Goal: Task Accomplishment & Management: Use online tool/utility

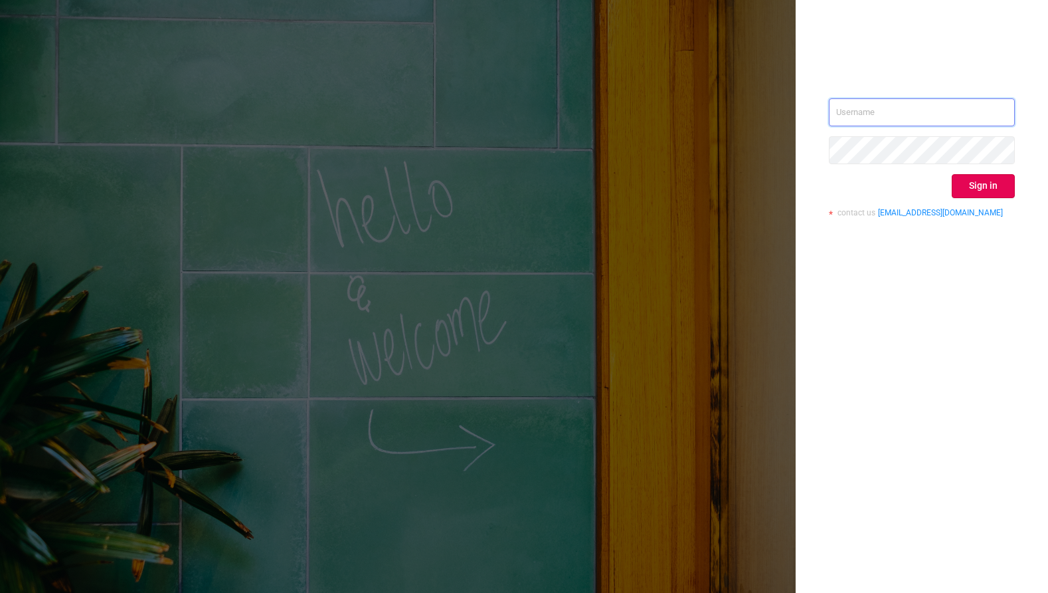
click at [910, 110] on input "text" at bounding box center [922, 112] width 186 height 28
type input "phillip@protected.media"
click at [978, 191] on button "Sign in" at bounding box center [983, 186] width 63 height 24
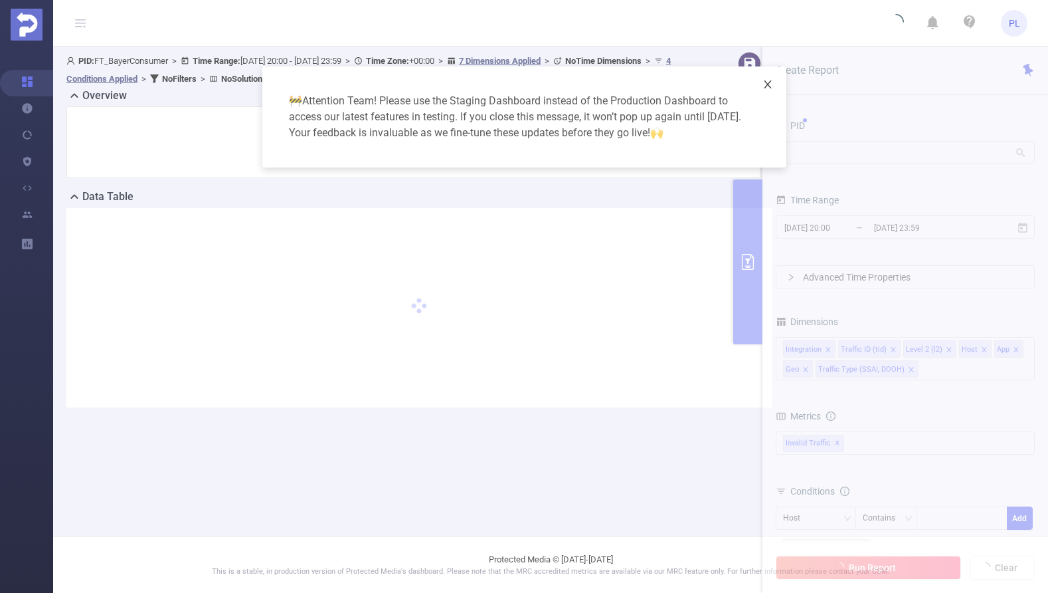
click at [769, 84] on icon "icon: close" at bounding box center [768, 84] width 11 height 11
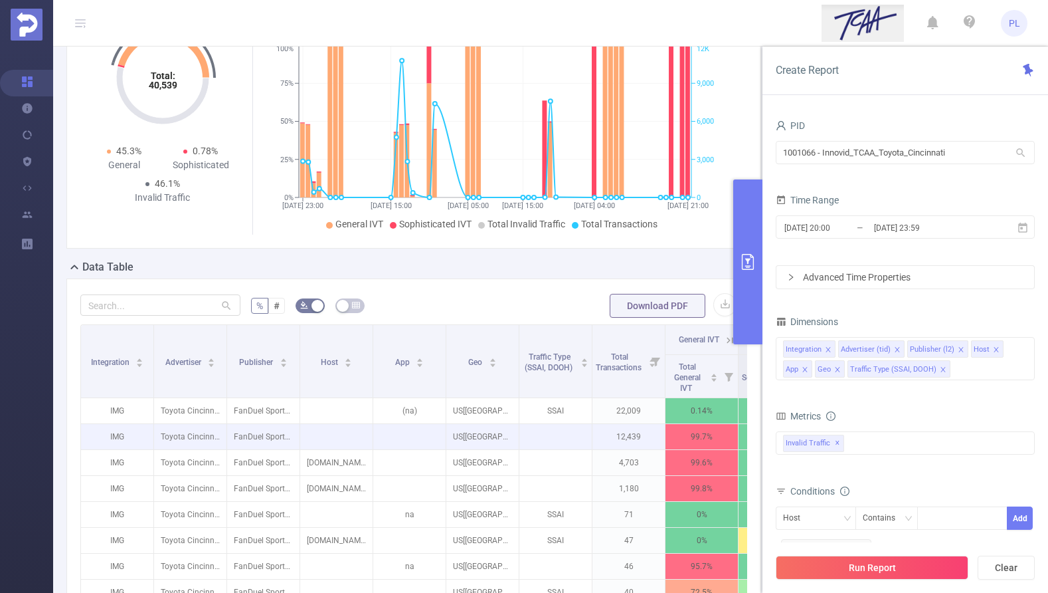
scroll to position [88, 0]
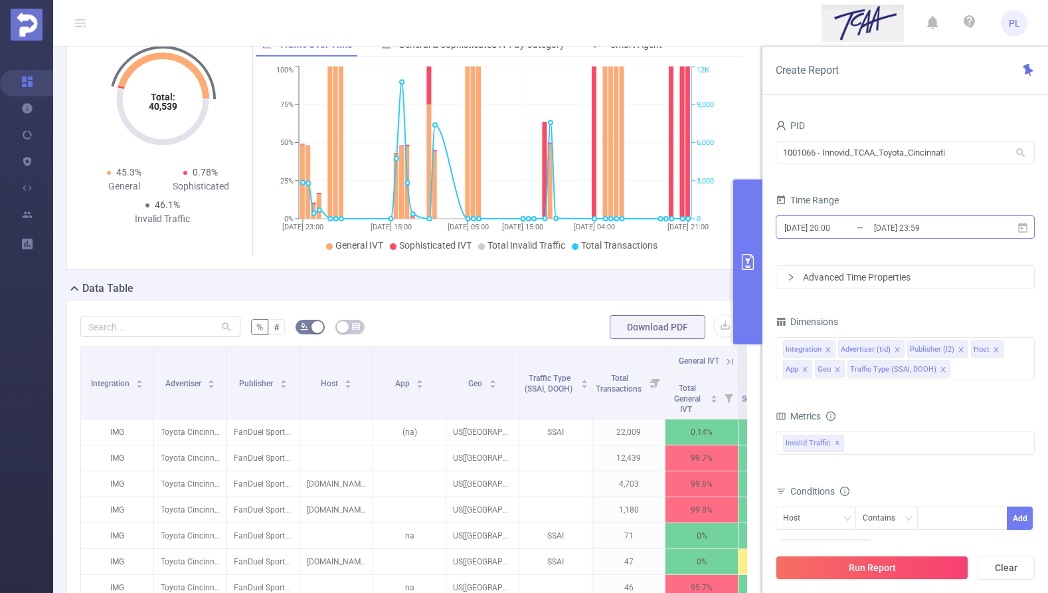
click at [817, 227] on input "[DATE] 20:00" at bounding box center [837, 228] width 108 height 18
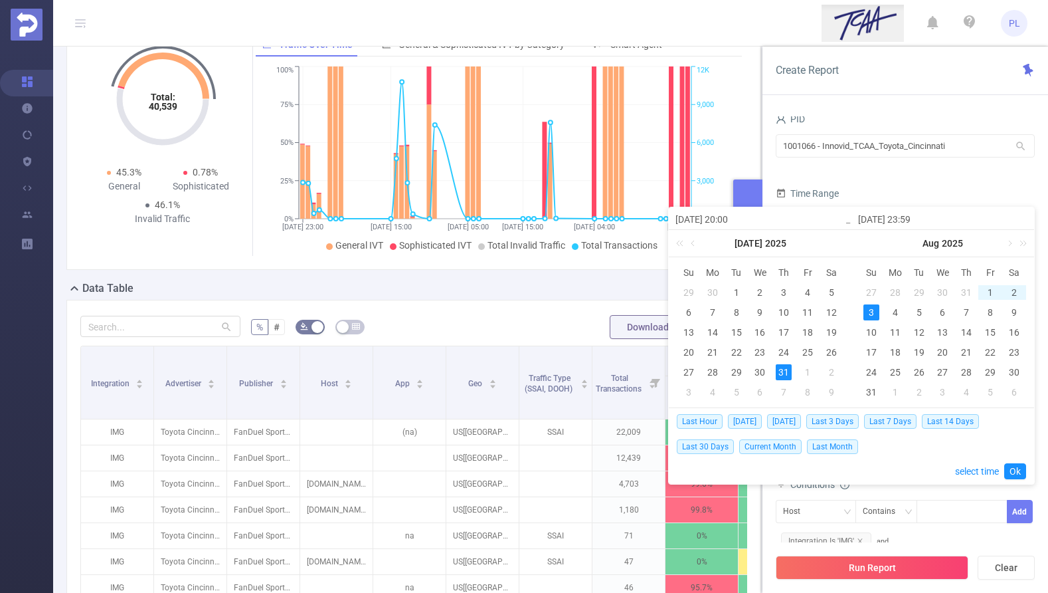
click at [868, 186] on div "Time Range" at bounding box center [905, 195] width 259 height 22
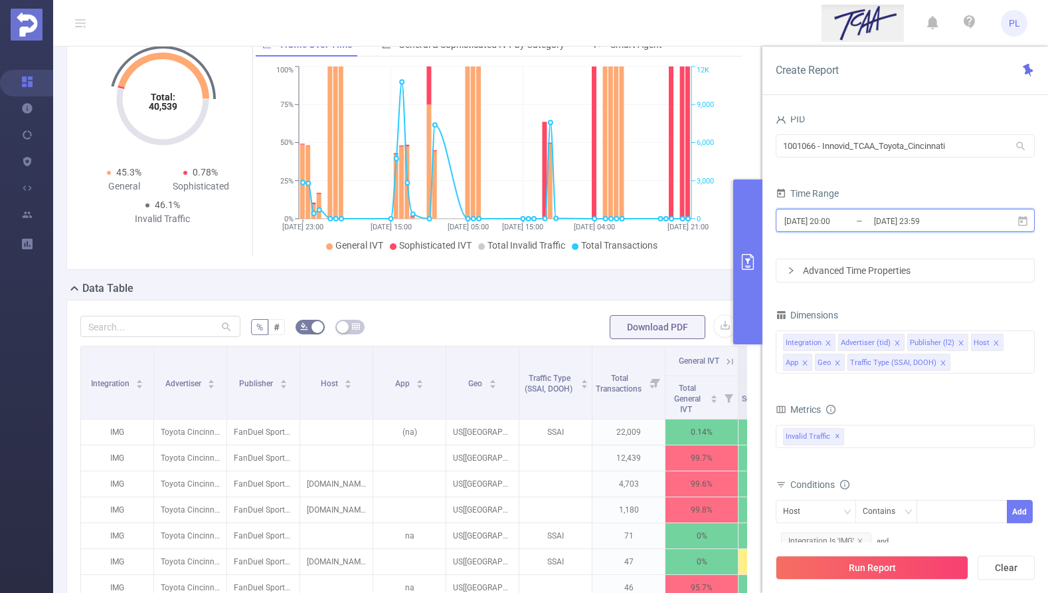
click at [1025, 224] on icon at bounding box center [1022, 220] width 9 height 10
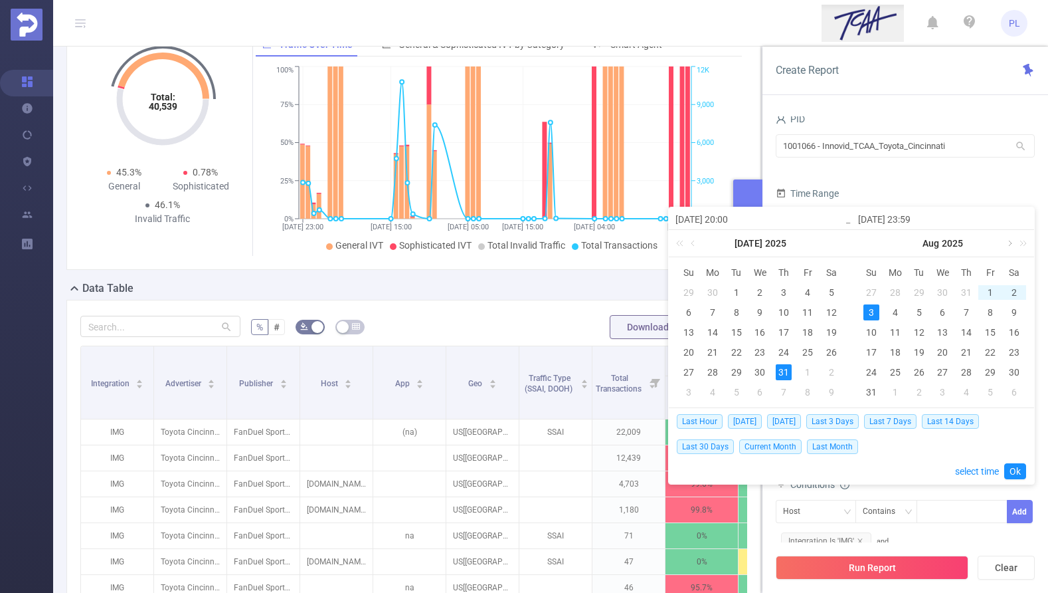
click at [1008, 241] on link at bounding box center [1009, 243] width 12 height 27
click at [919, 351] on div "23" at bounding box center [919, 352] width 16 height 16
click at [965, 351] on div "25" at bounding box center [967, 352] width 16 height 16
type input "[DATE] 20:00"
type input "[DATE] 23:59"
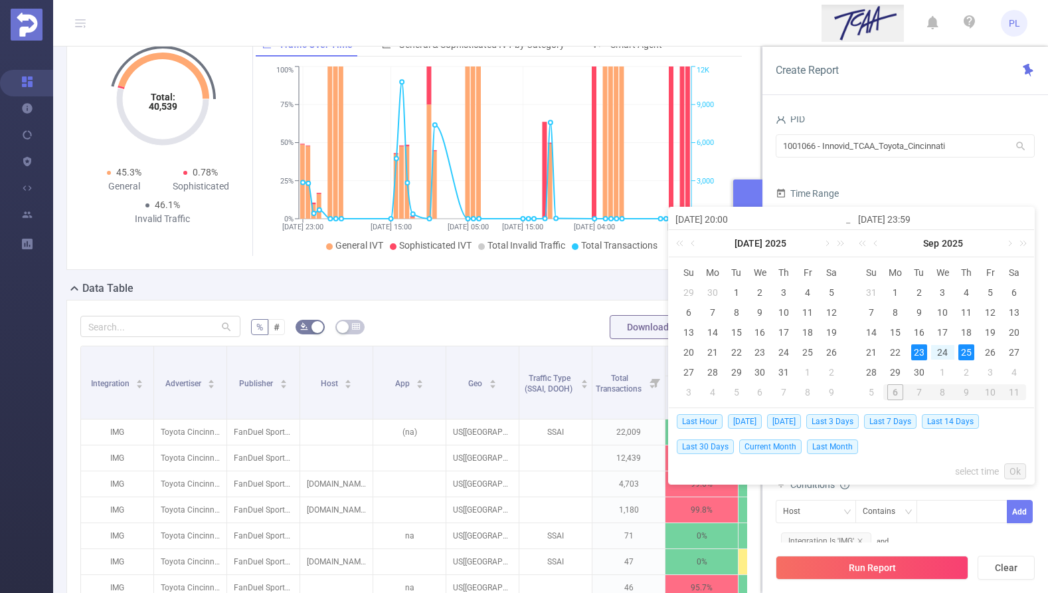
type input "[DATE] 20:00"
type input "[DATE] 23:59"
click at [1014, 472] on link "Ok" at bounding box center [1015, 471] width 22 height 16
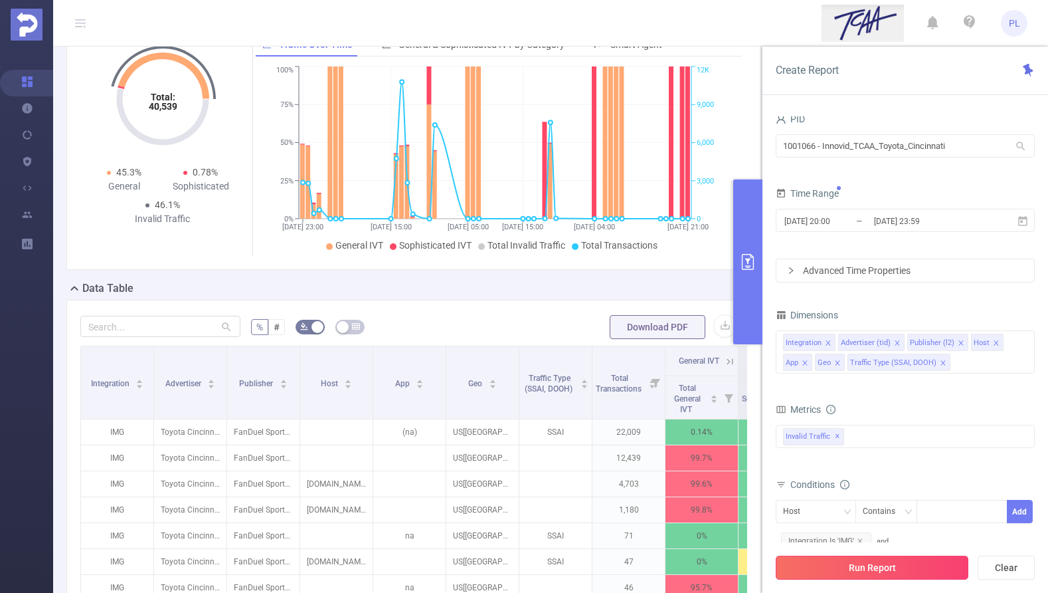
click at [868, 568] on button "Run Report" at bounding box center [872, 567] width 193 height 24
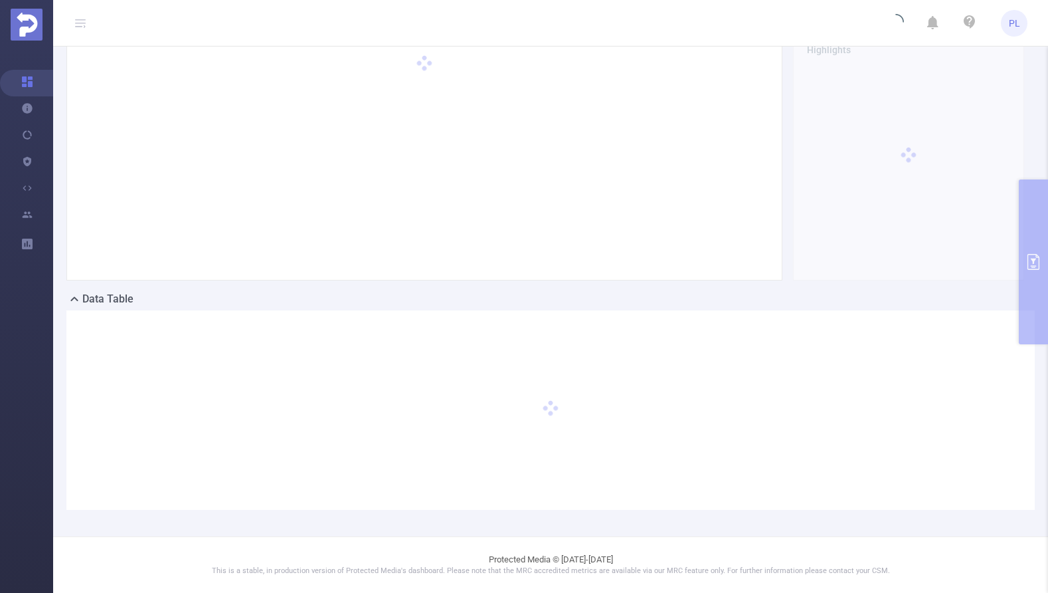
scroll to position [76, 0]
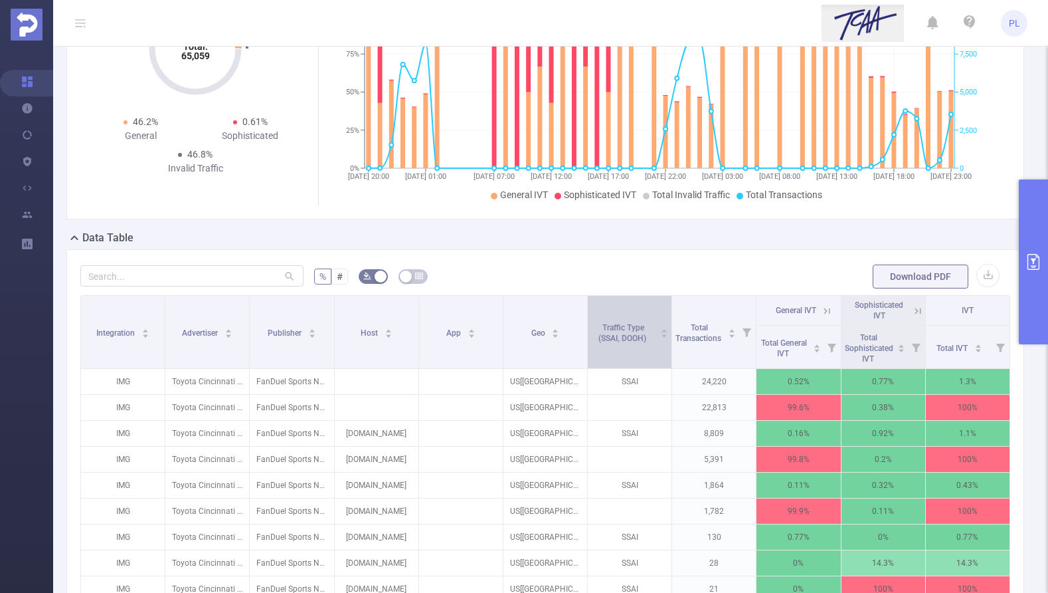
scroll to position [132, 0]
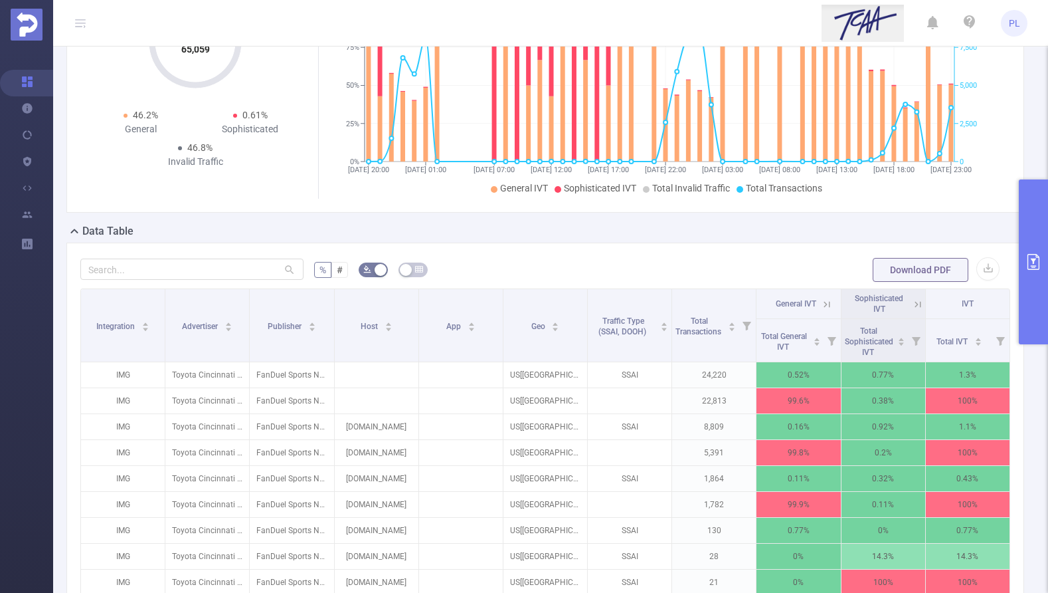
click at [824, 307] on icon at bounding box center [827, 304] width 6 height 6
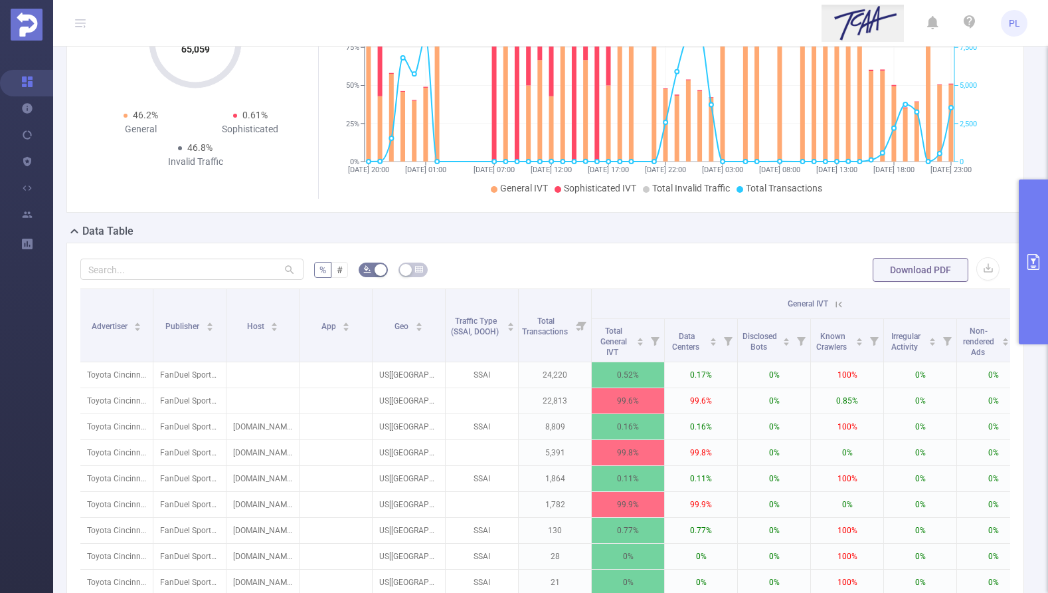
click at [842, 307] on icon at bounding box center [839, 304] width 6 height 6
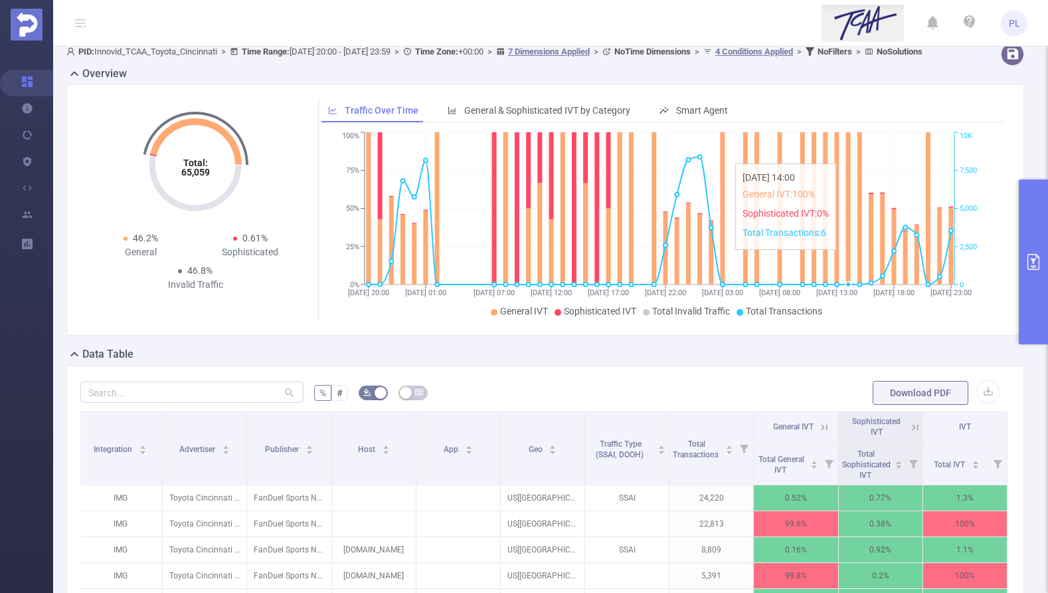
scroll to position [0, 0]
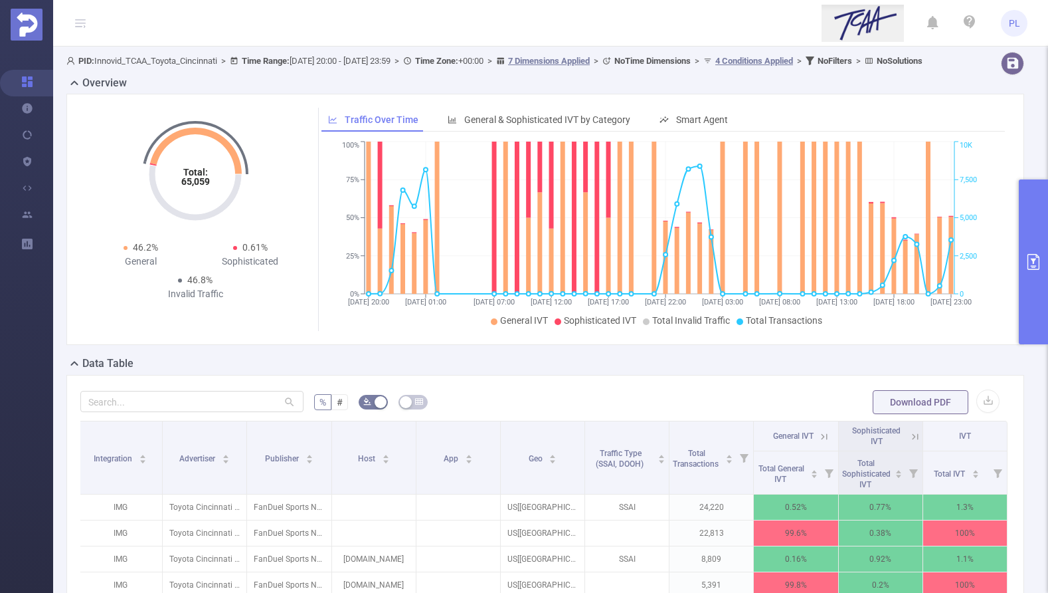
click at [1026, 246] on button "primary" at bounding box center [1033, 261] width 29 height 165
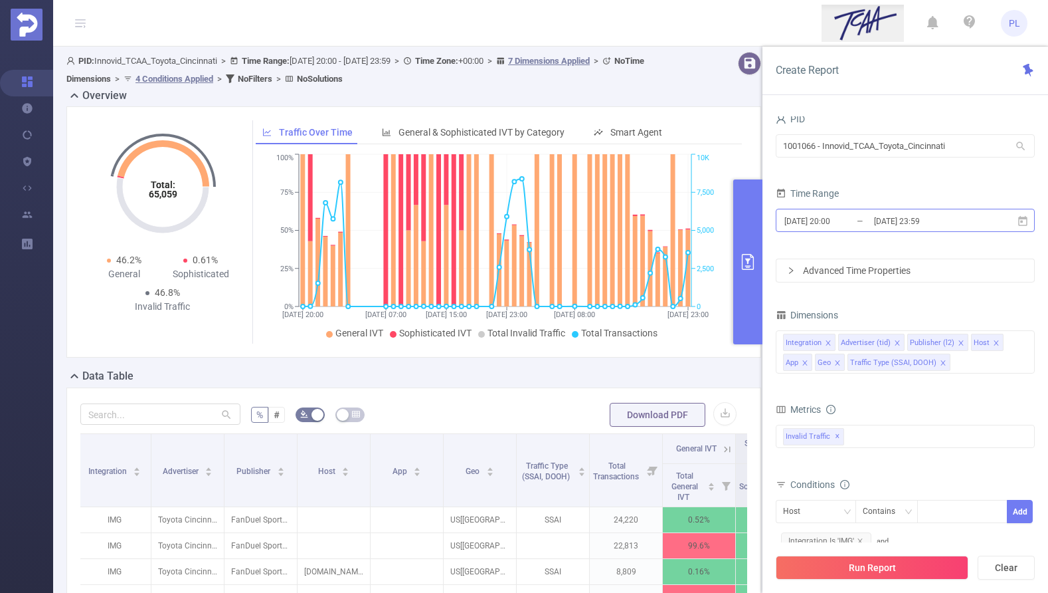
click at [868, 212] on input "[DATE] 20:00" at bounding box center [837, 221] width 108 height 18
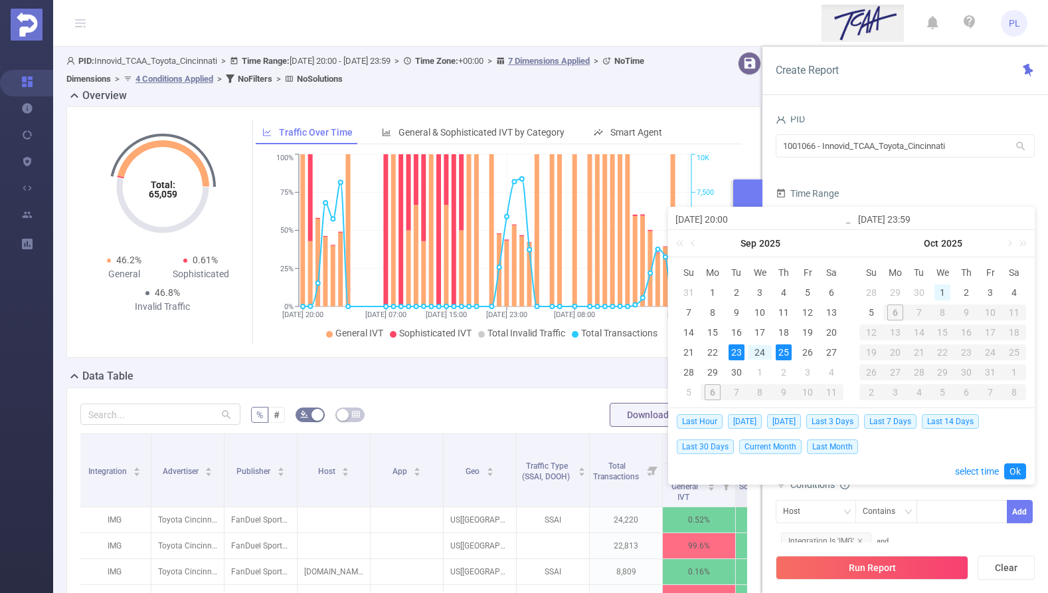
click at [941, 294] on div "1" at bounding box center [943, 292] width 16 height 16
click at [997, 292] on div "3" at bounding box center [991, 292] width 16 height 16
type input "[DATE] 20:00"
type input "[DATE] 23:59"
type input "[DATE] 20:00"
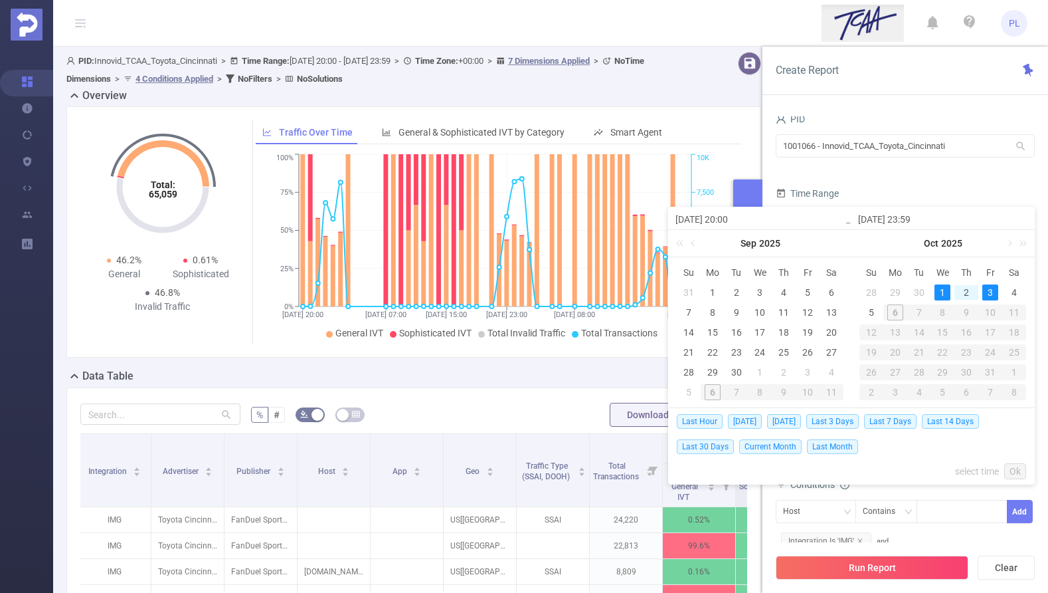
type input "[DATE] 23:59"
click at [1018, 473] on link "Ok" at bounding box center [1015, 471] width 22 height 16
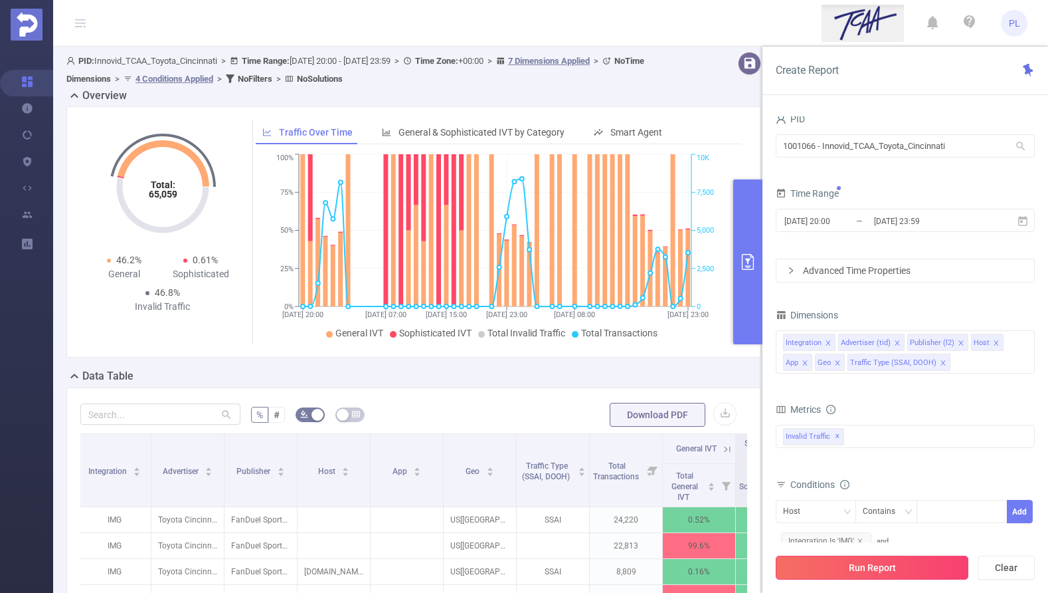
click at [951, 562] on button "Run Report" at bounding box center [872, 567] width 193 height 24
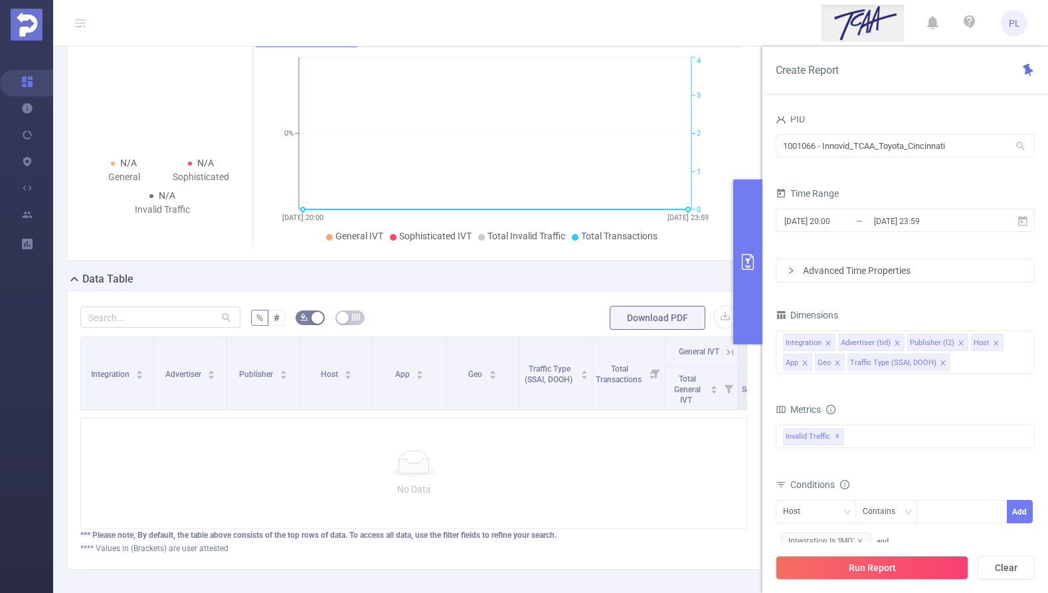
scroll to position [105, 0]
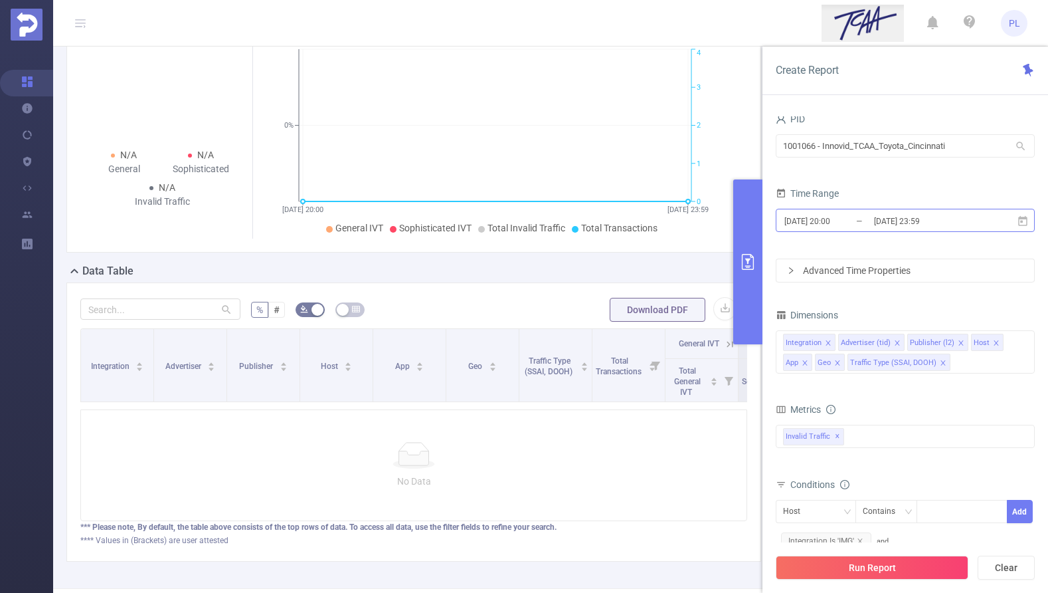
click at [847, 214] on input "[DATE] 20:00" at bounding box center [837, 221] width 108 height 18
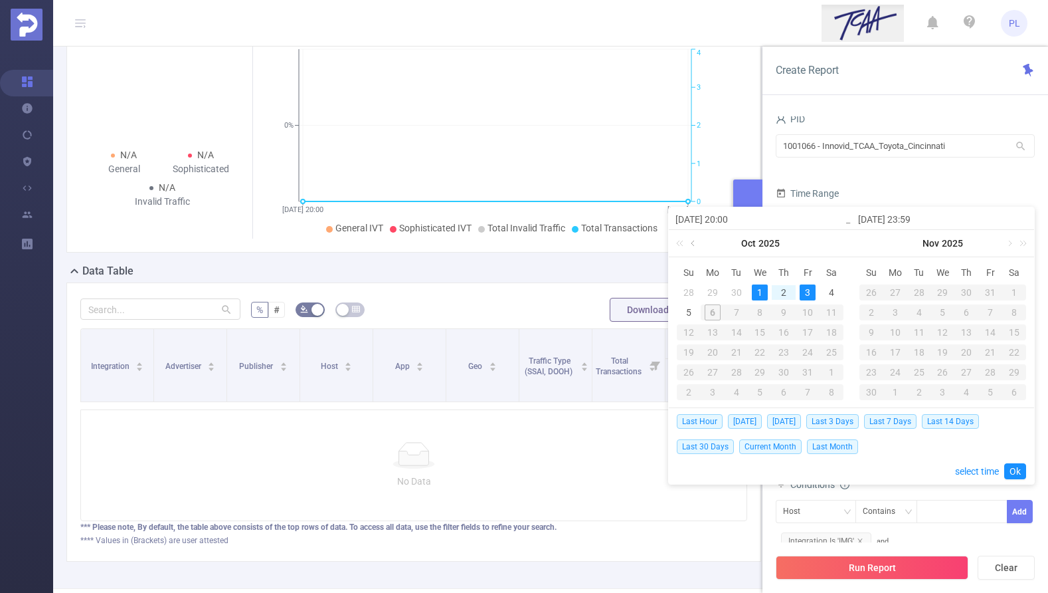
click at [694, 240] on link at bounding box center [694, 243] width 12 height 27
click at [686, 368] on div "28" at bounding box center [689, 372] width 16 height 16
click at [742, 376] on div "30" at bounding box center [737, 372] width 16 height 16
type input "[DATE] 20:00"
type input "[DATE] 23:59"
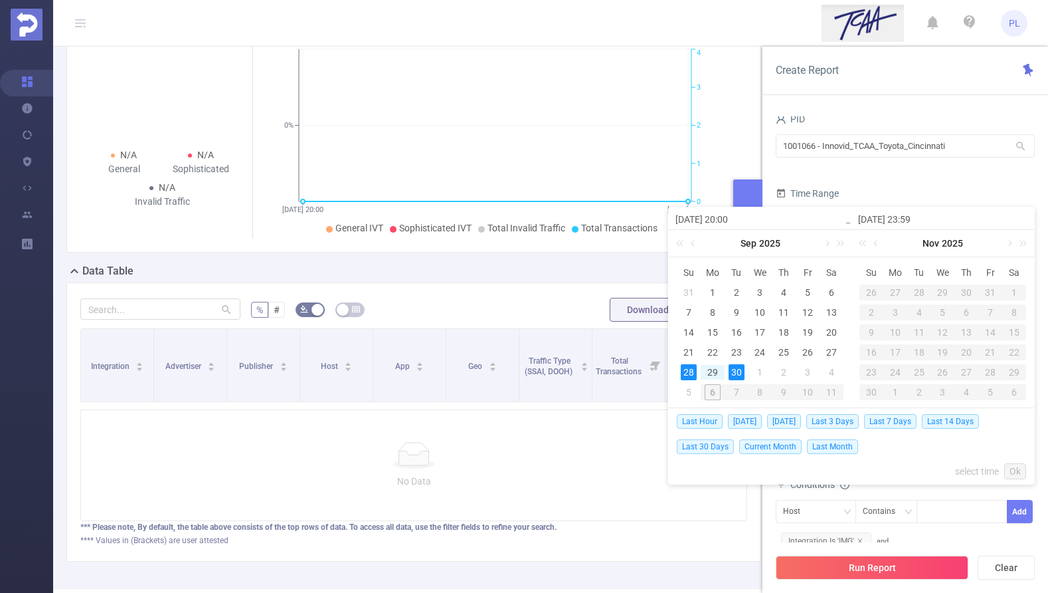
type input "[DATE] 20:00"
type input "[DATE] 23:59"
click at [1012, 468] on link "Ok" at bounding box center [1015, 471] width 22 height 16
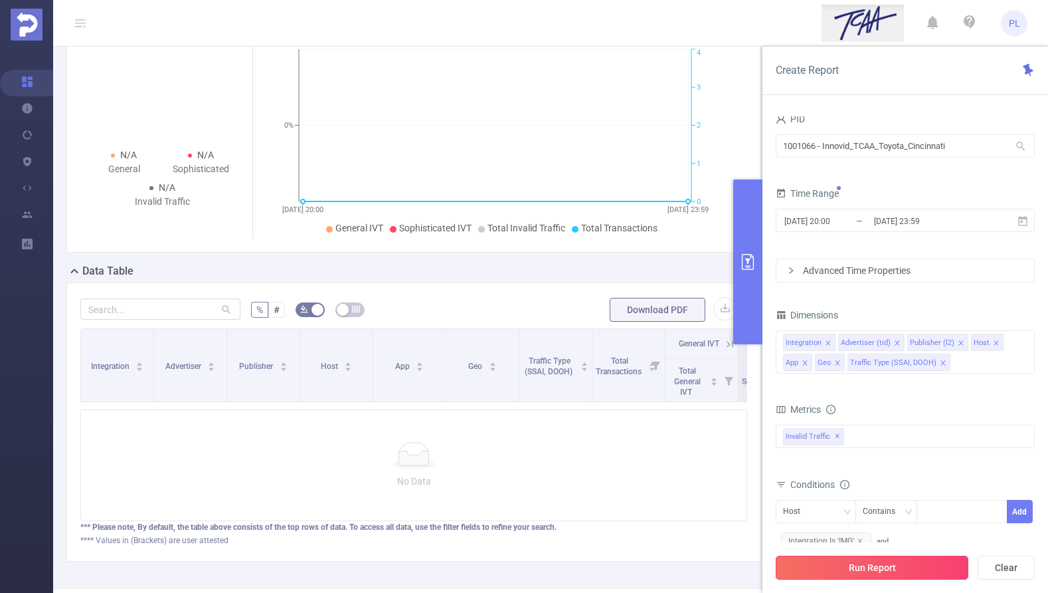
click at [842, 561] on button "Run Report" at bounding box center [872, 567] width 193 height 24
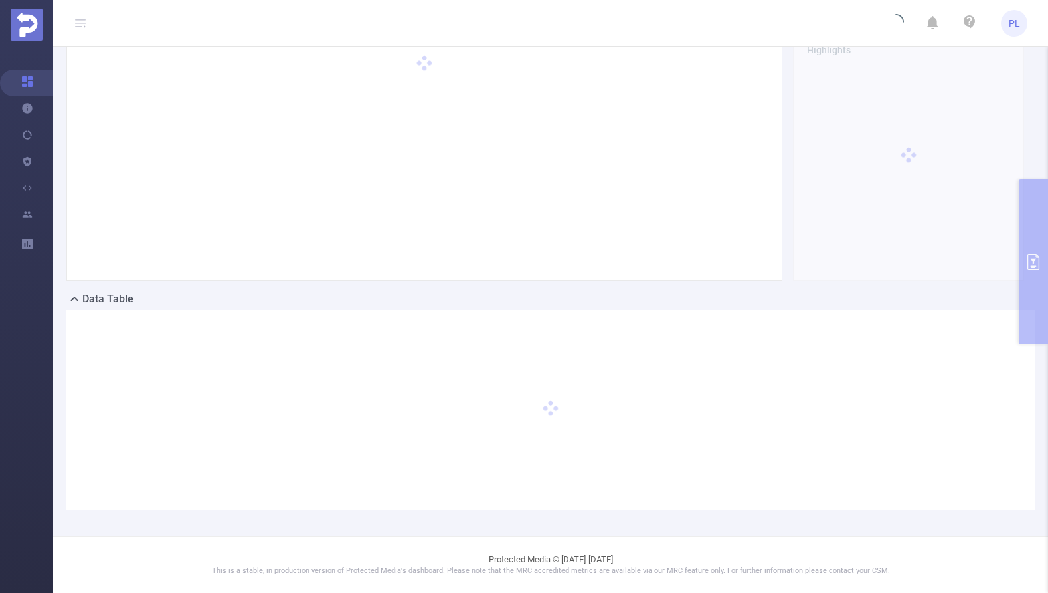
scroll to position [76, 0]
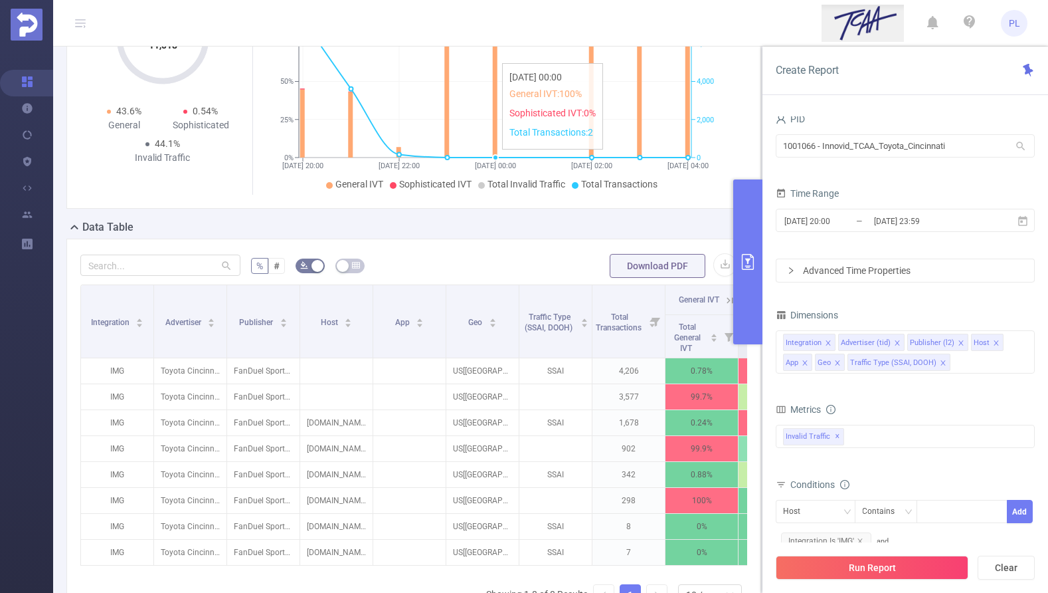
scroll to position [150, 0]
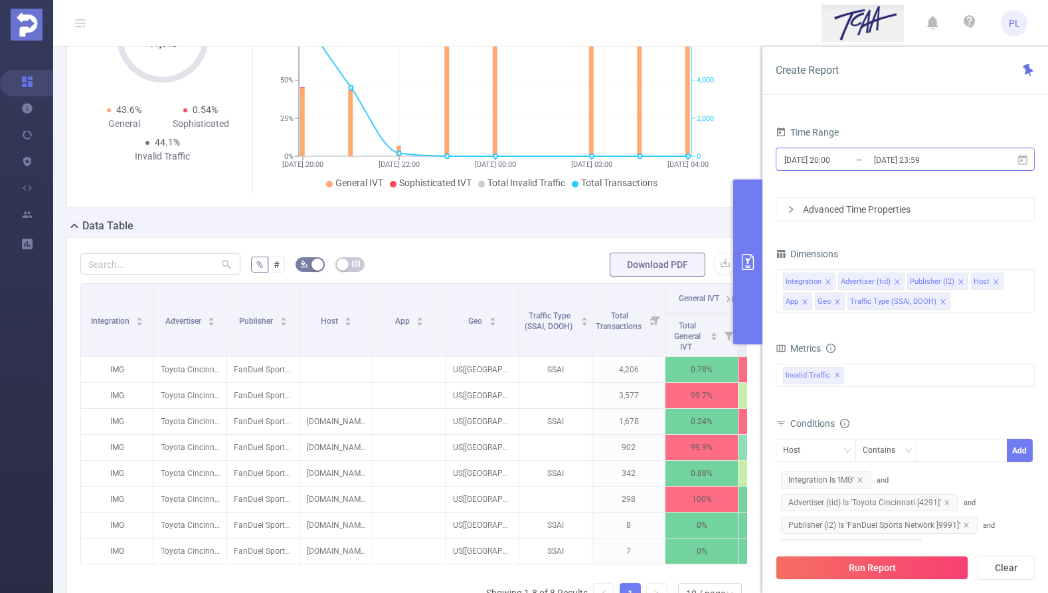
click at [868, 167] on input "[DATE] 20:00" at bounding box center [837, 160] width 108 height 18
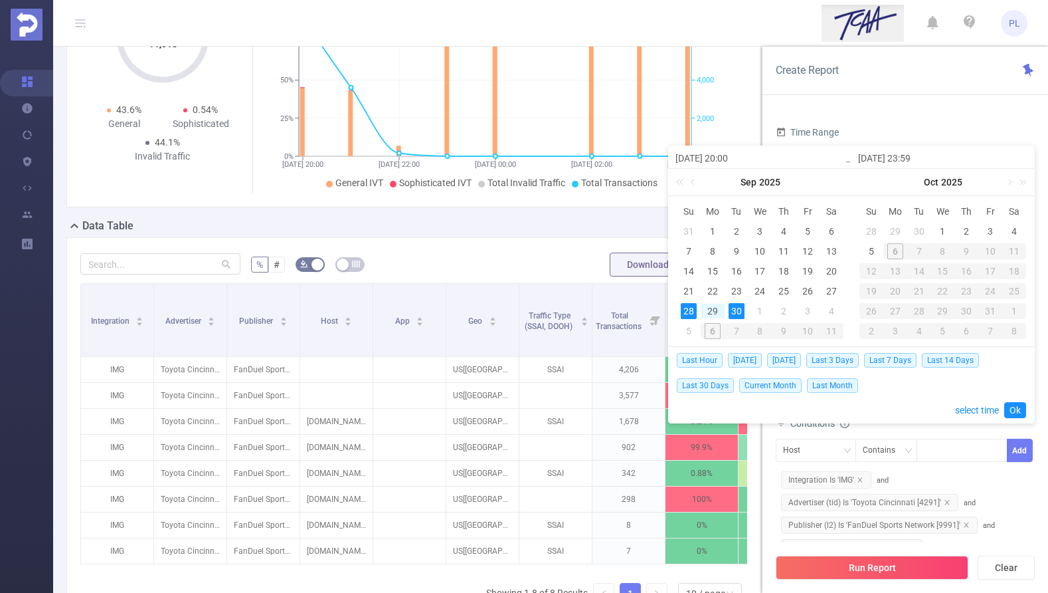
click at [804, 92] on div "Create Report" at bounding box center [906, 71] width 286 height 48
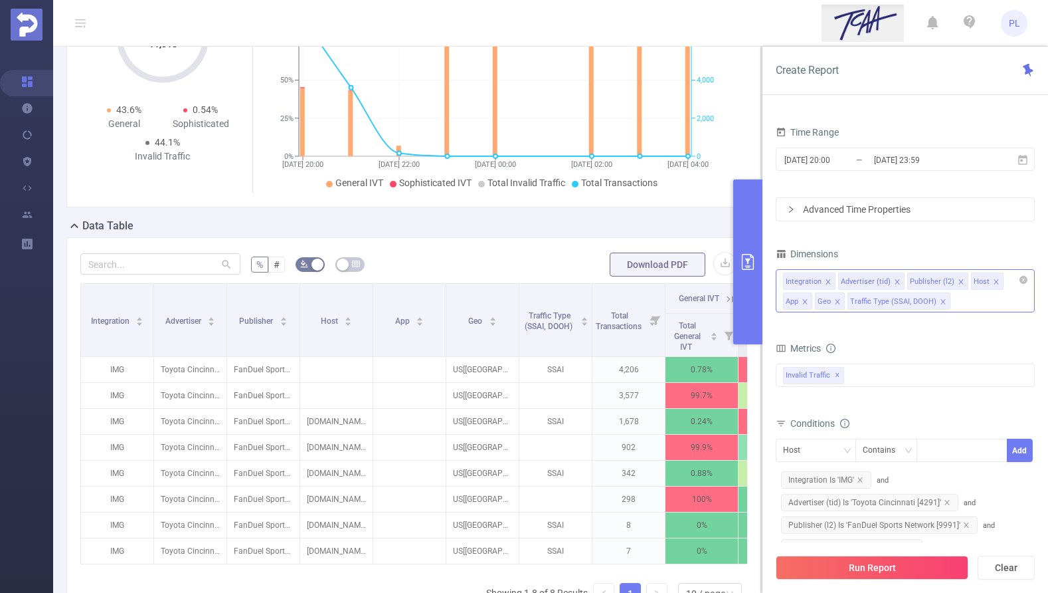
click at [805, 300] on icon "icon: close" at bounding box center [805, 301] width 7 height 7
click at [806, 302] on icon "icon: close" at bounding box center [805, 301] width 5 height 5
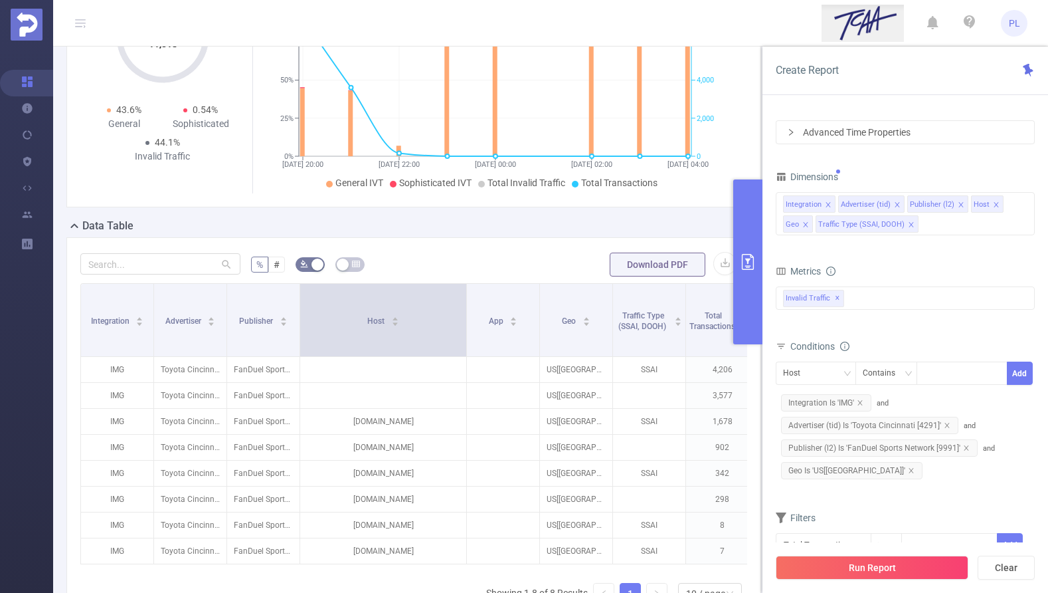
drag, startPoint x: 372, startPoint y: 318, endPoint x: 466, endPoint y: 320, distance: 93.7
click at [466, 320] on span at bounding box center [466, 320] width 7 height 72
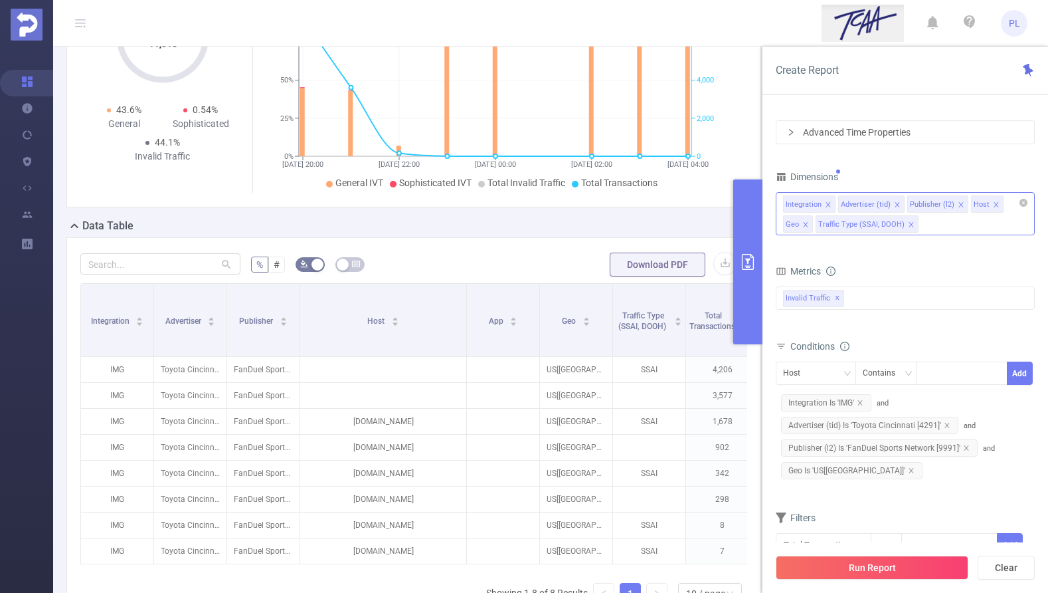
click at [994, 205] on icon "icon: close" at bounding box center [996, 204] width 5 height 5
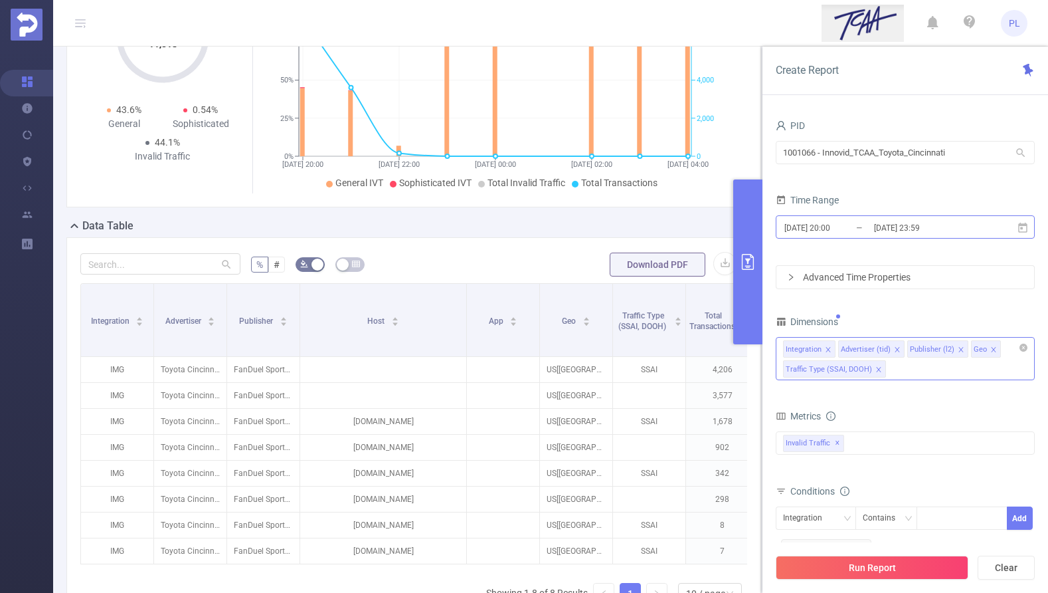
click at [856, 225] on input "[DATE] 20:00" at bounding box center [837, 228] width 108 height 18
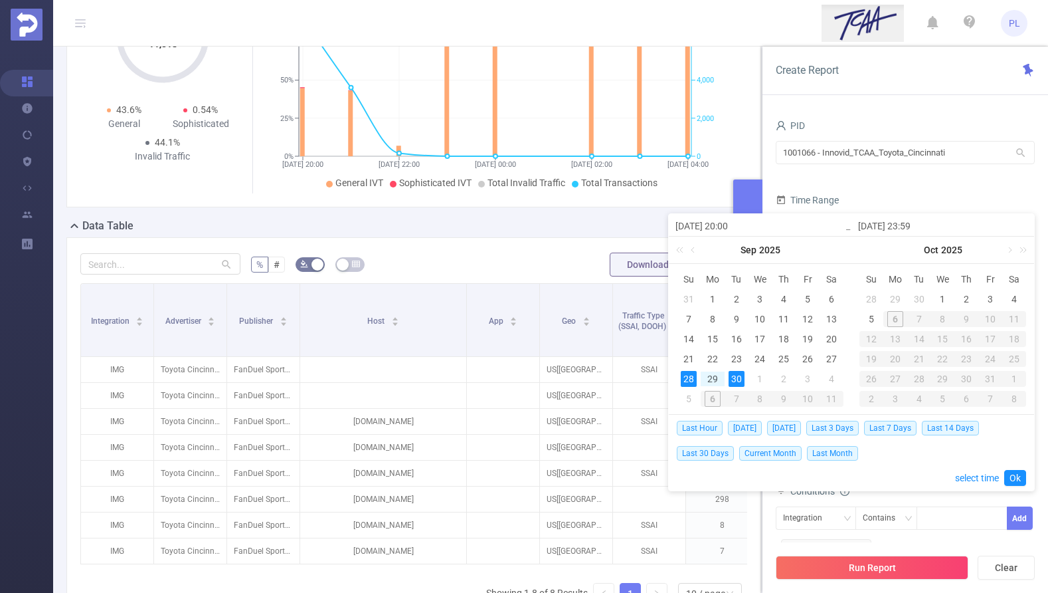
click at [690, 379] on div "28" at bounding box center [689, 379] width 16 height 16
click at [868, 317] on div "5" at bounding box center [872, 319] width 16 height 16
type input "[DATE] 23:59"
click at [1015, 473] on link "Ok" at bounding box center [1015, 478] width 22 height 16
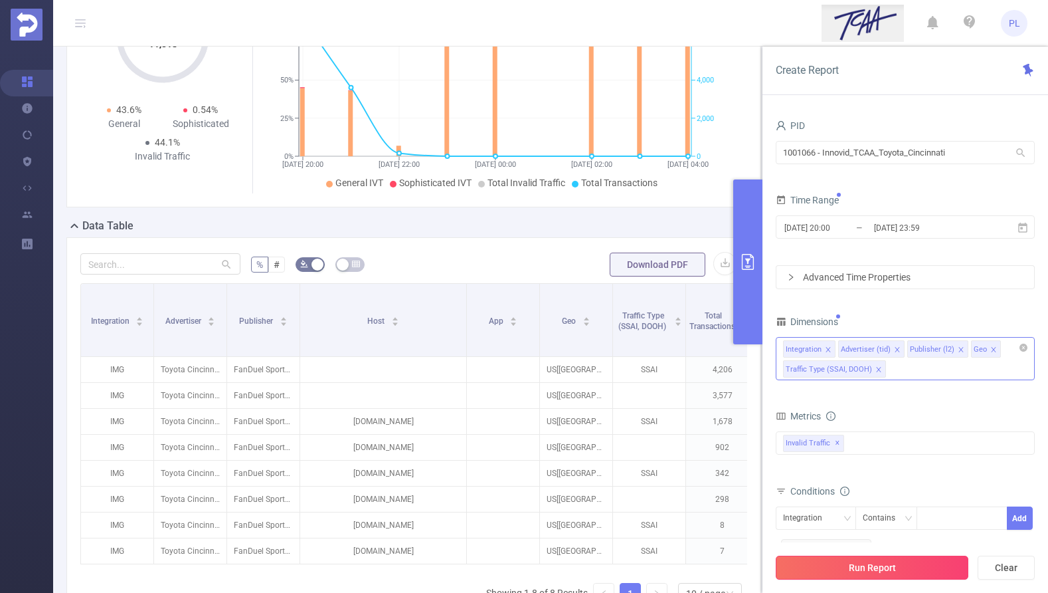
click at [923, 567] on button "Run Report" at bounding box center [872, 567] width 193 height 24
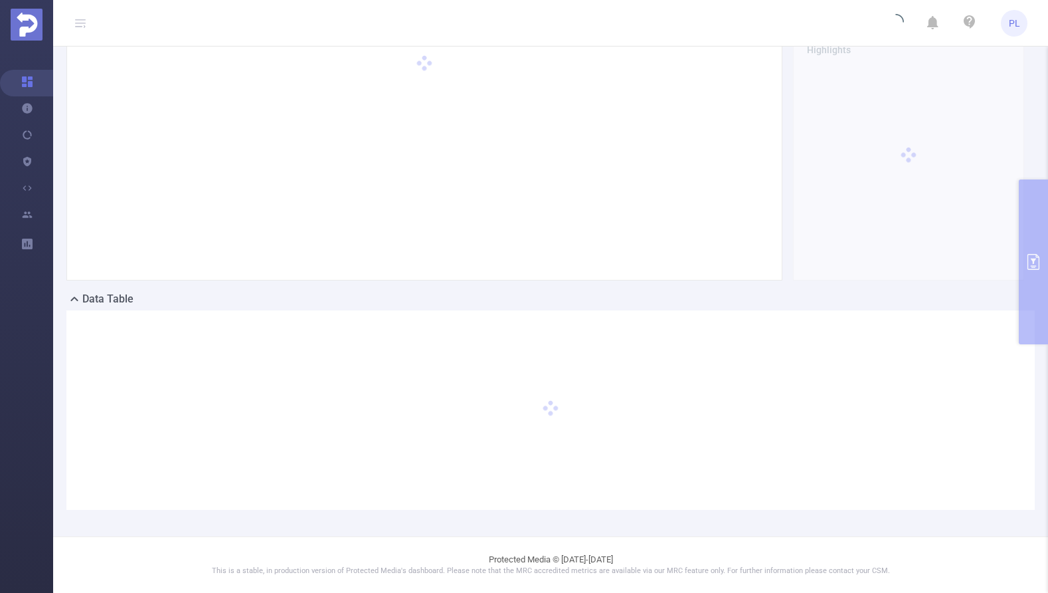
scroll to position [76, 0]
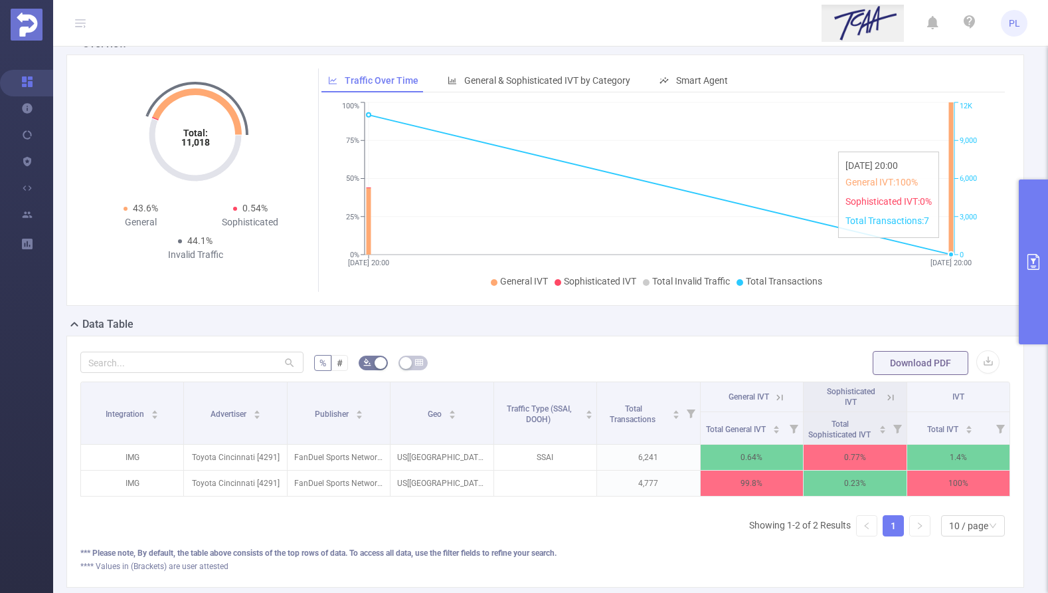
scroll to position [37, 0]
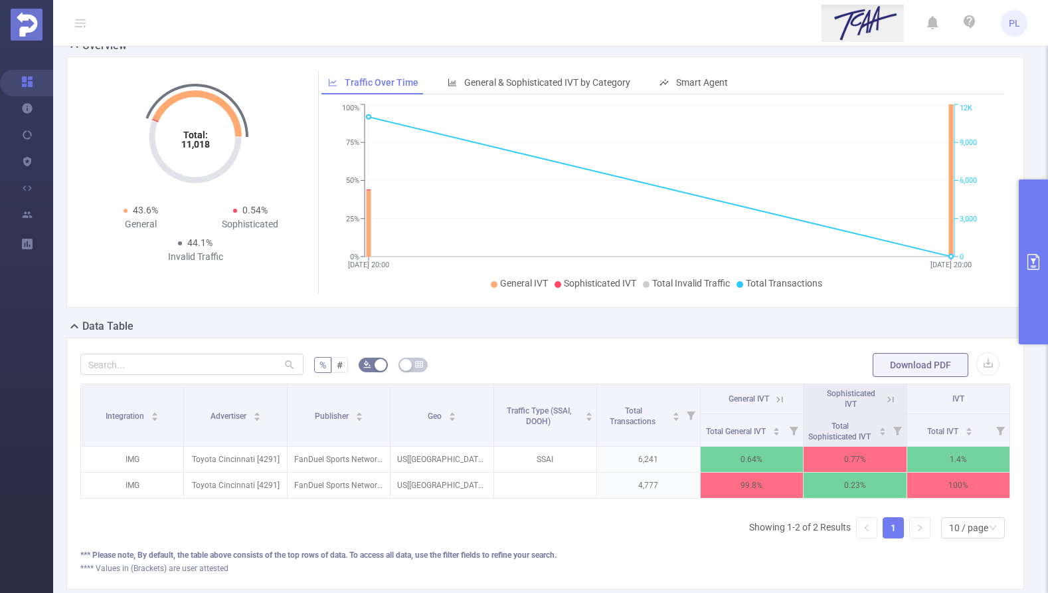
click at [1032, 254] on icon "primary" at bounding box center [1034, 262] width 12 height 16
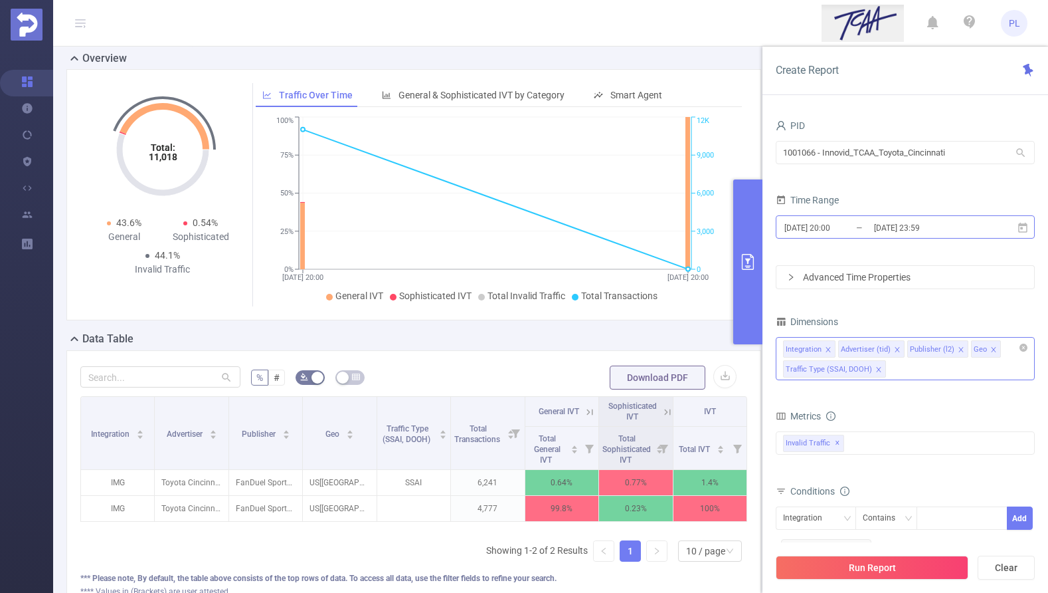
click at [838, 223] on input "[DATE] 20:00" at bounding box center [837, 228] width 108 height 18
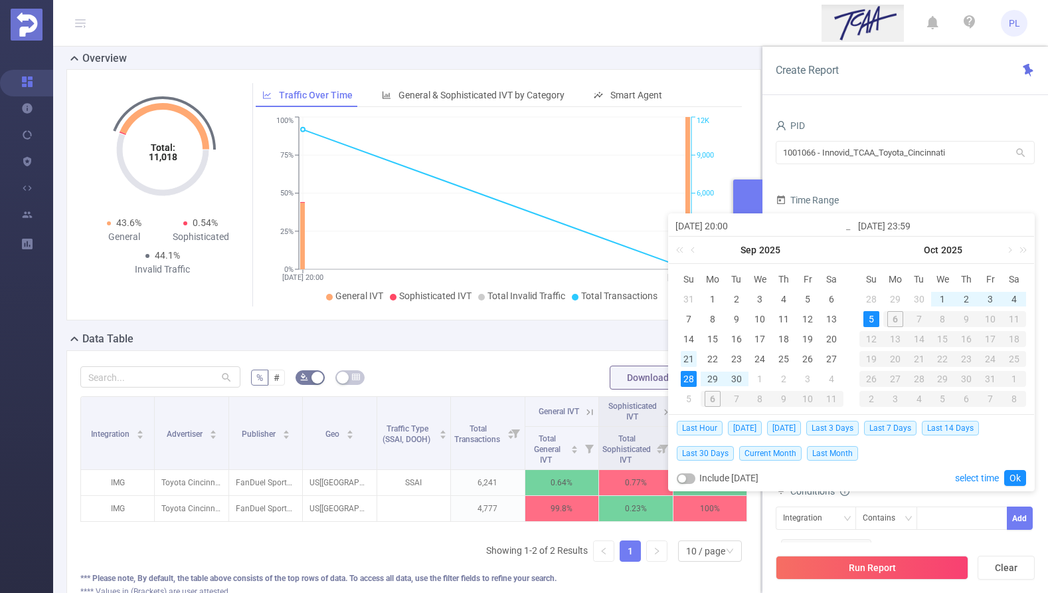
click at [690, 355] on div "21" at bounding box center [689, 359] width 16 height 16
click at [690, 379] on div "28" at bounding box center [689, 379] width 16 height 16
type input "[DATE] 20:00"
type input "[DATE] 23:59"
type input "[DATE] 20:00"
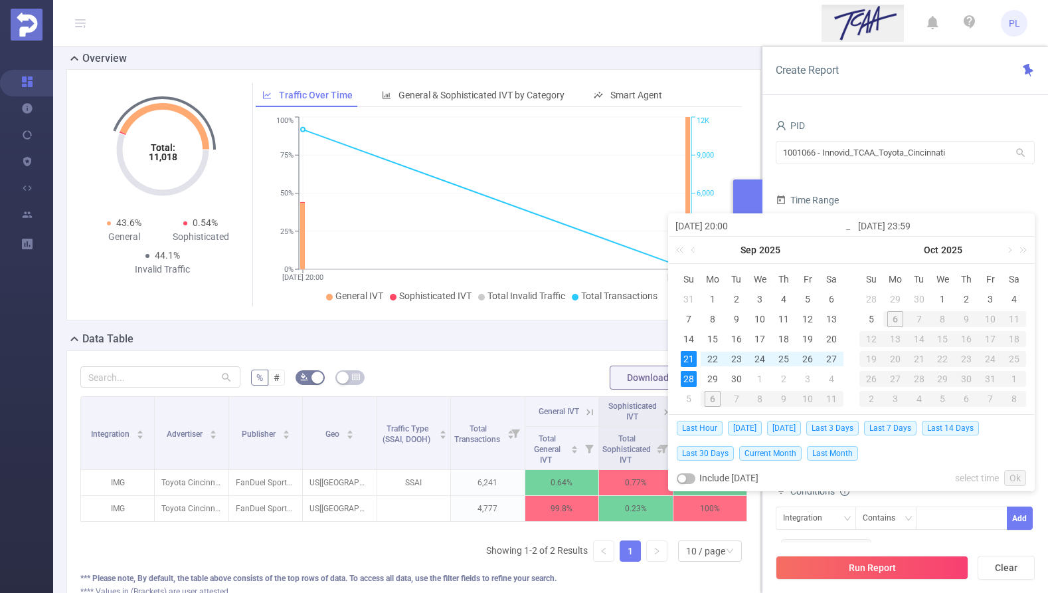
type input "[DATE] 23:59"
click at [1010, 477] on link "Ok" at bounding box center [1015, 478] width 22 height 16
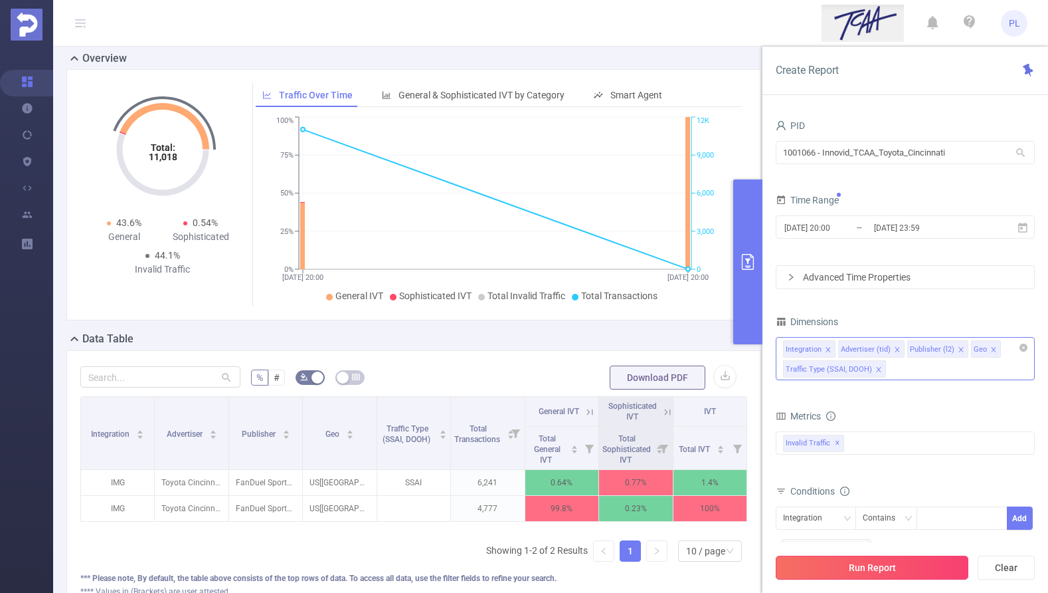
click at [823, 557] on button "Run Report" at bounding box center [872, 567] width 193 height 24
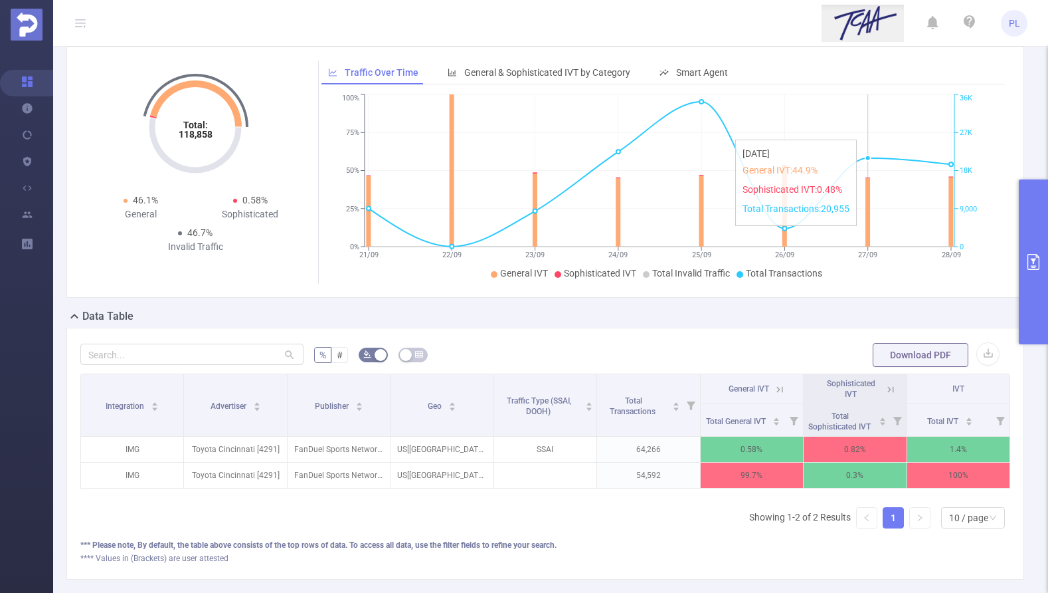
scroll to position [48, 0]
